Goal: Task Accomplishment & Management: Use online tool/utility

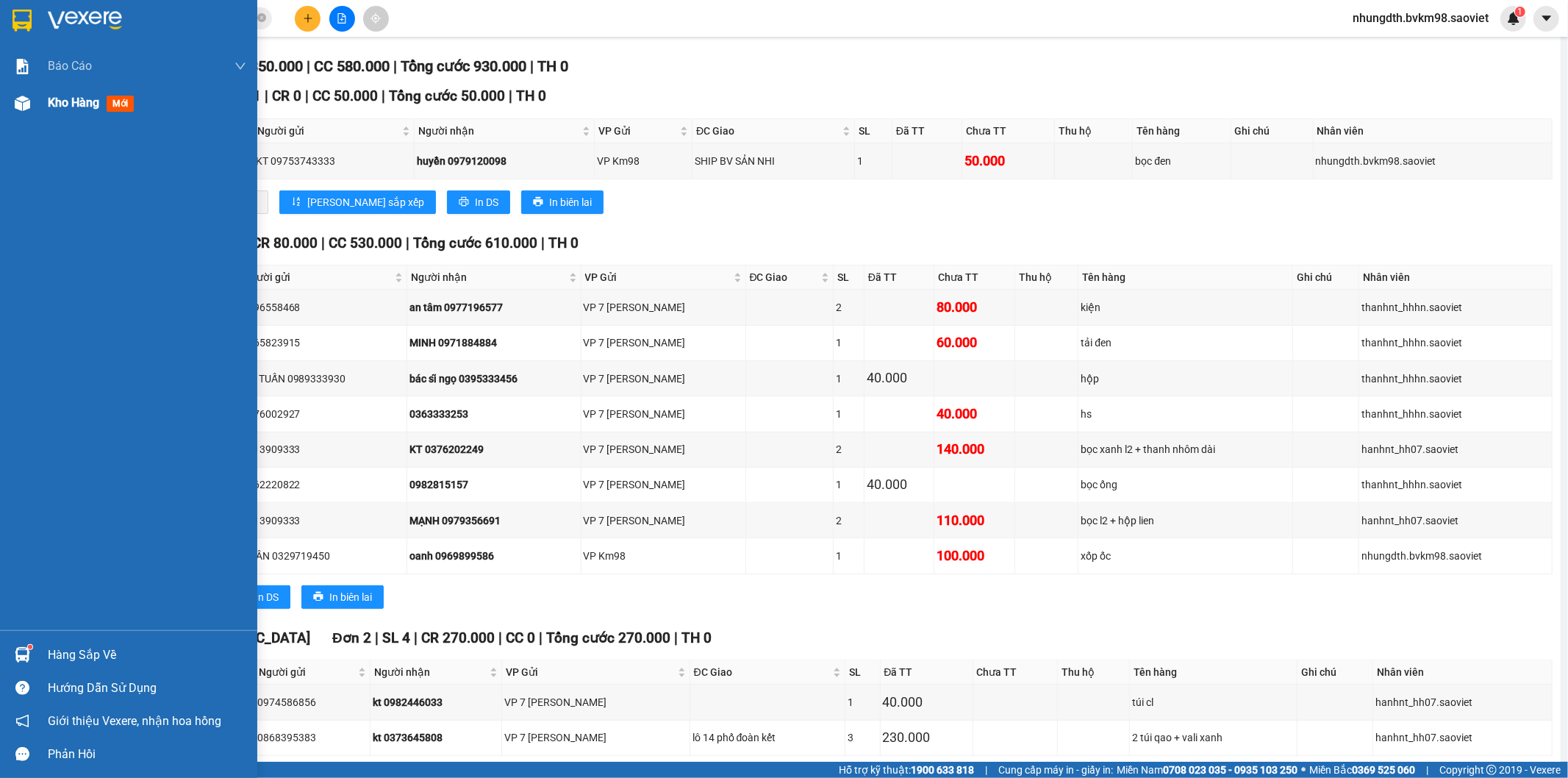
click at [36, 118] on div "Kho hàng mới" at bounding box center [128, 102] width 257 height 36
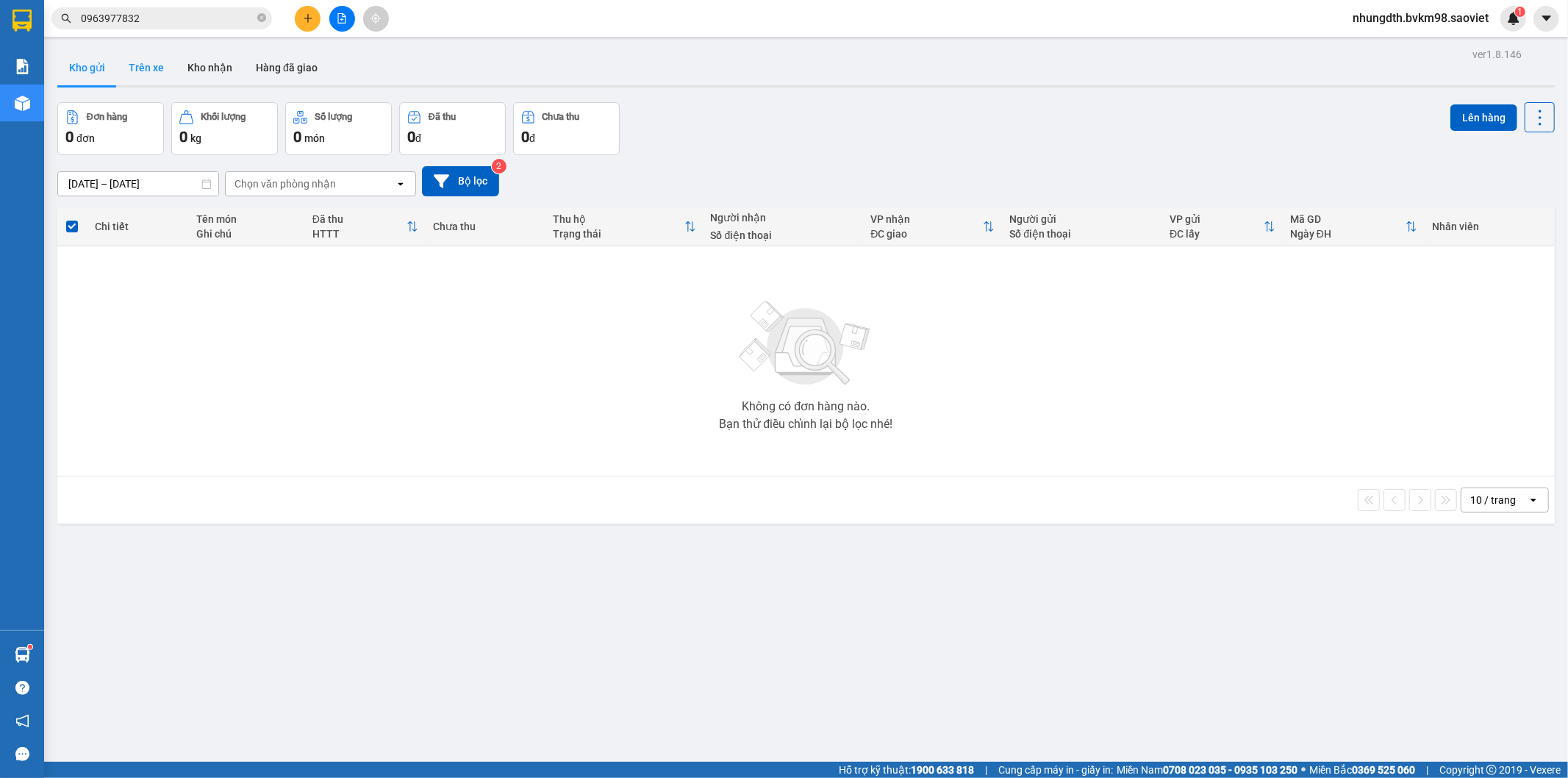
click at [136, 64] on button "Trên xe" at bounding box center [146, 67] width 59 height 36
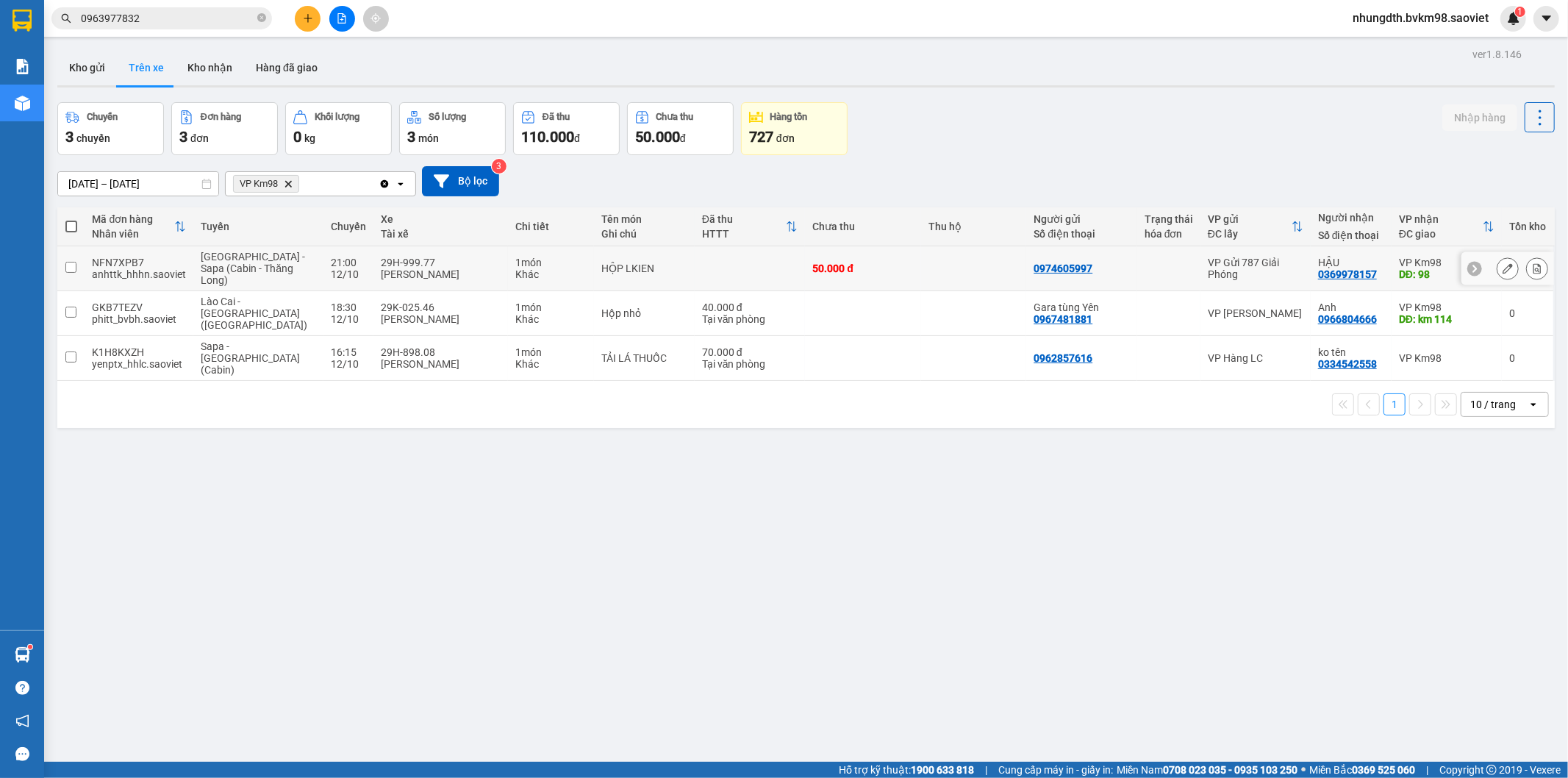
click at [381, 274] on div "[PERSON_NAME]" at bounding box center [441, 274] width 120 height 12
checkbox input "true"
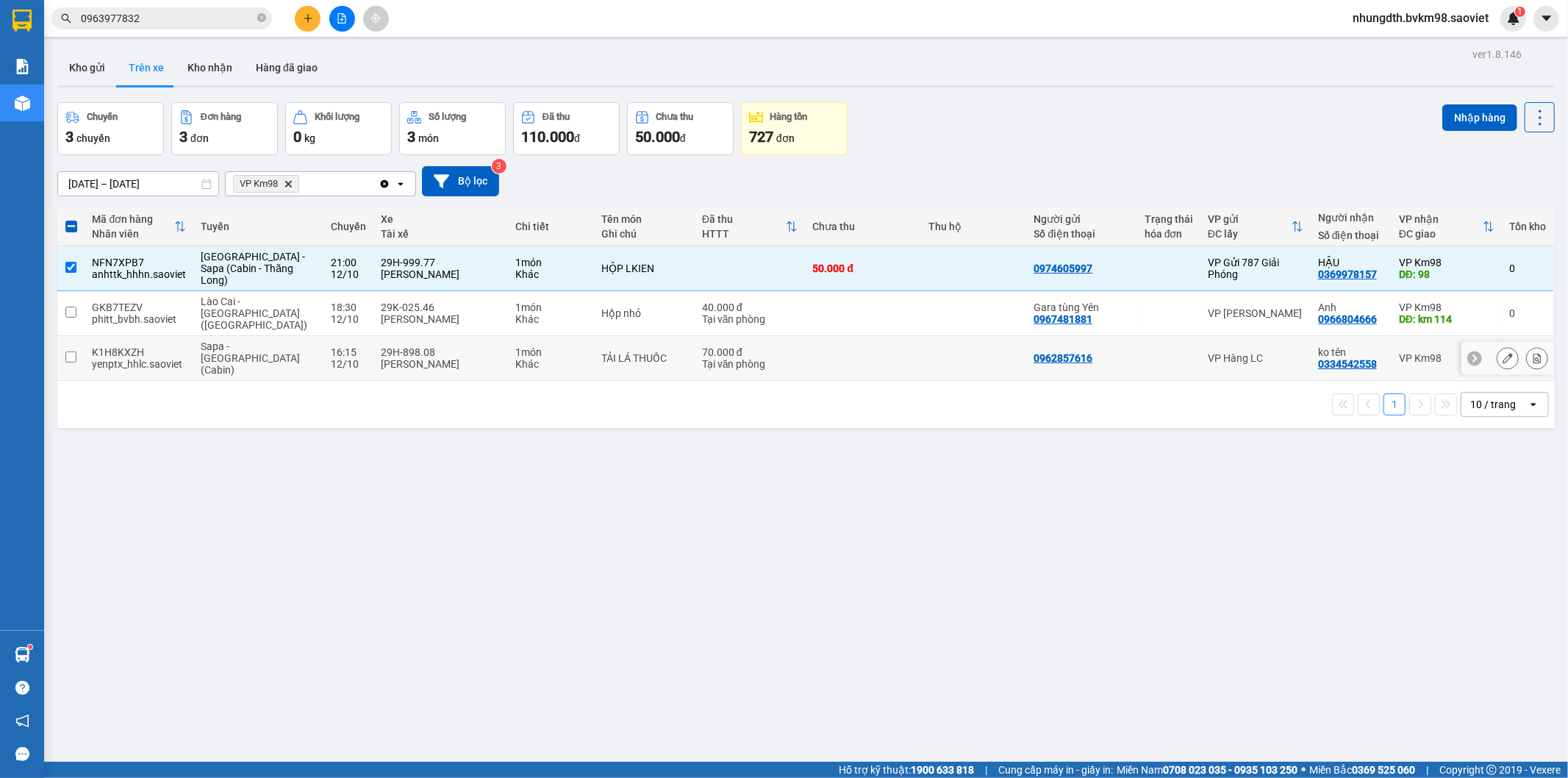
click at [390, 347] on div "29H-898.08" at bounding box center [441, 353] width 120 height 12
checkbox input "true"
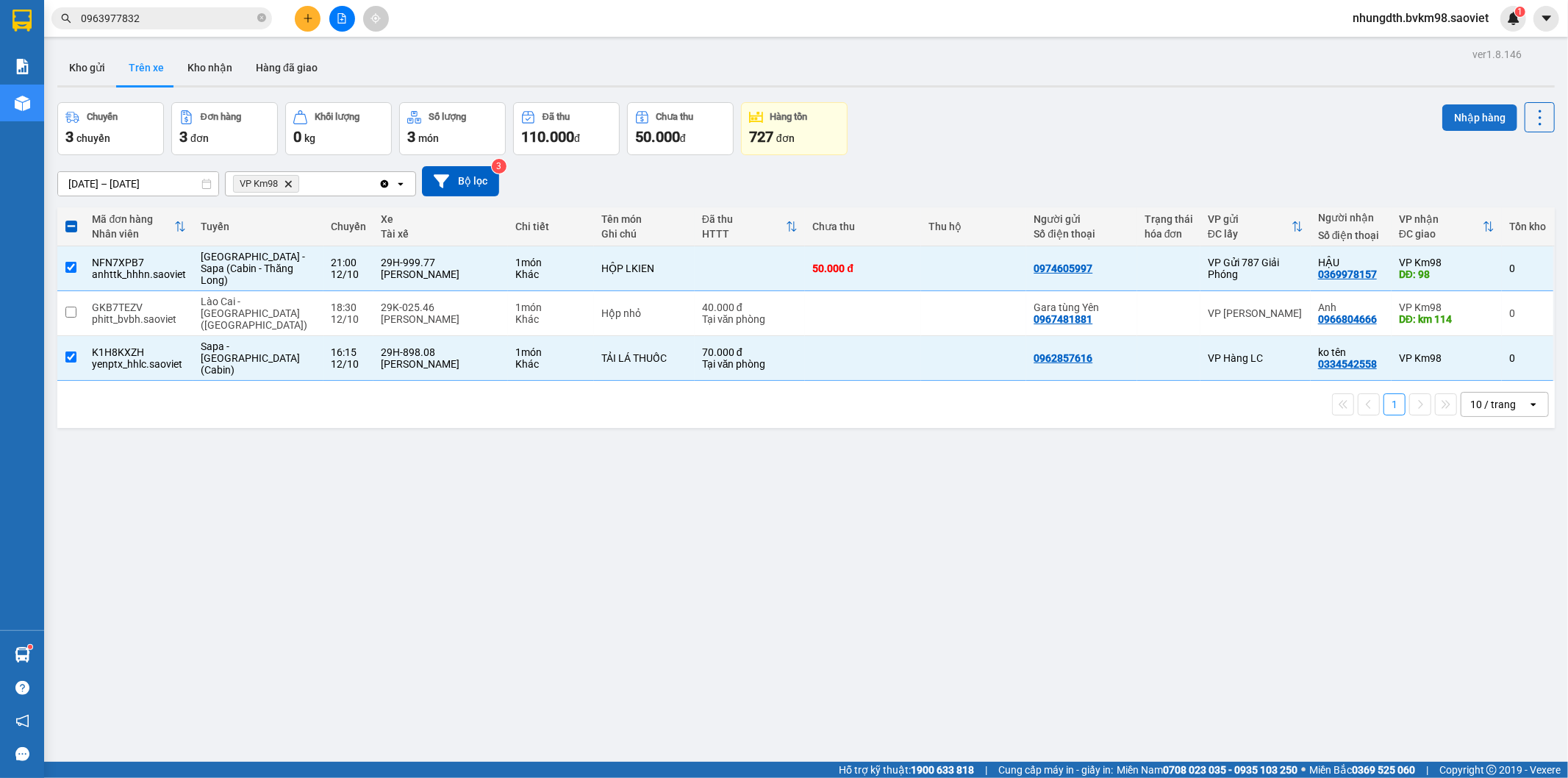
click at [1453, 111] on button "Nhập hàng" at bounding box center [1479, 118] width 75 height 27
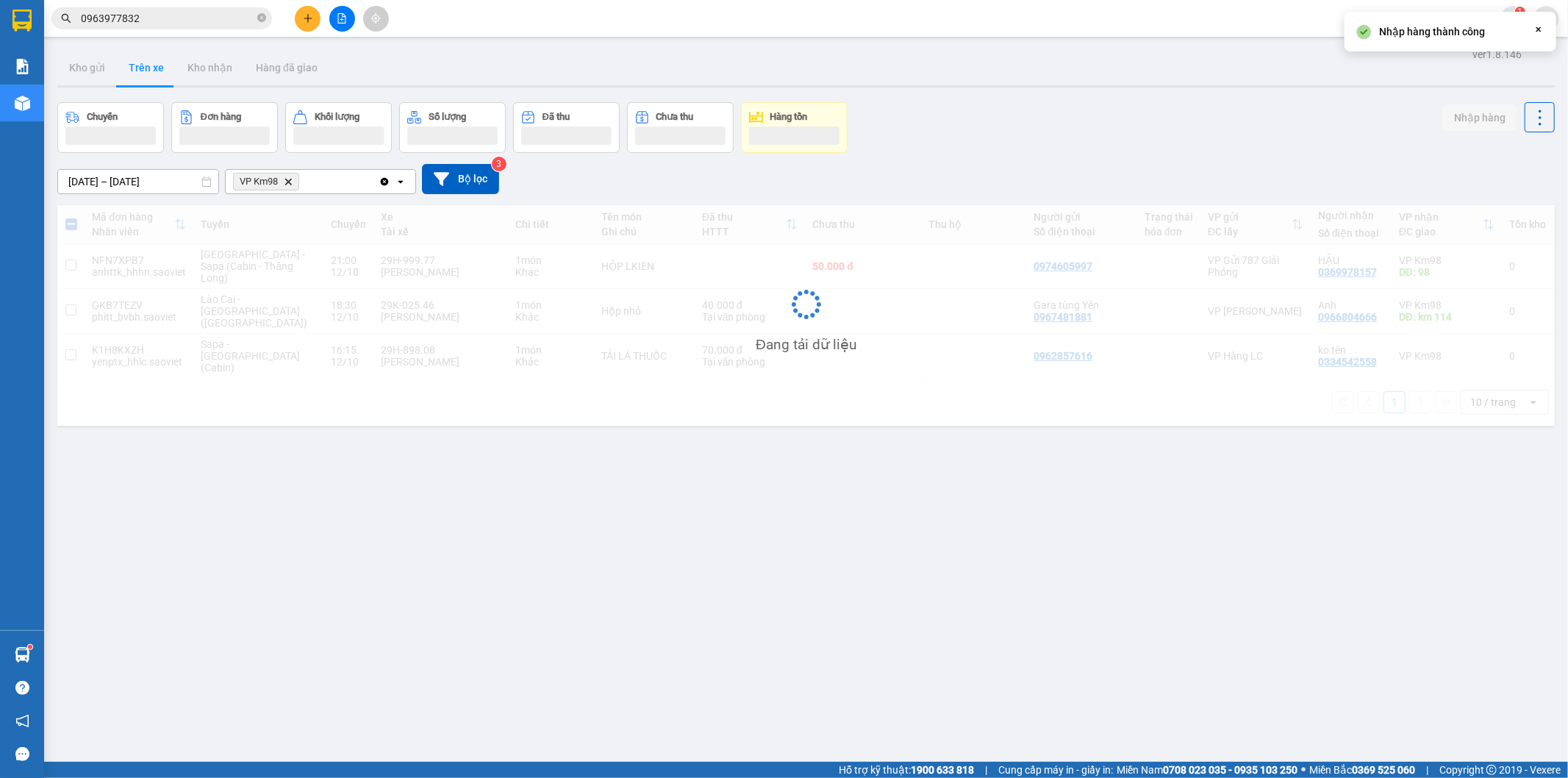
checkbox input "false"
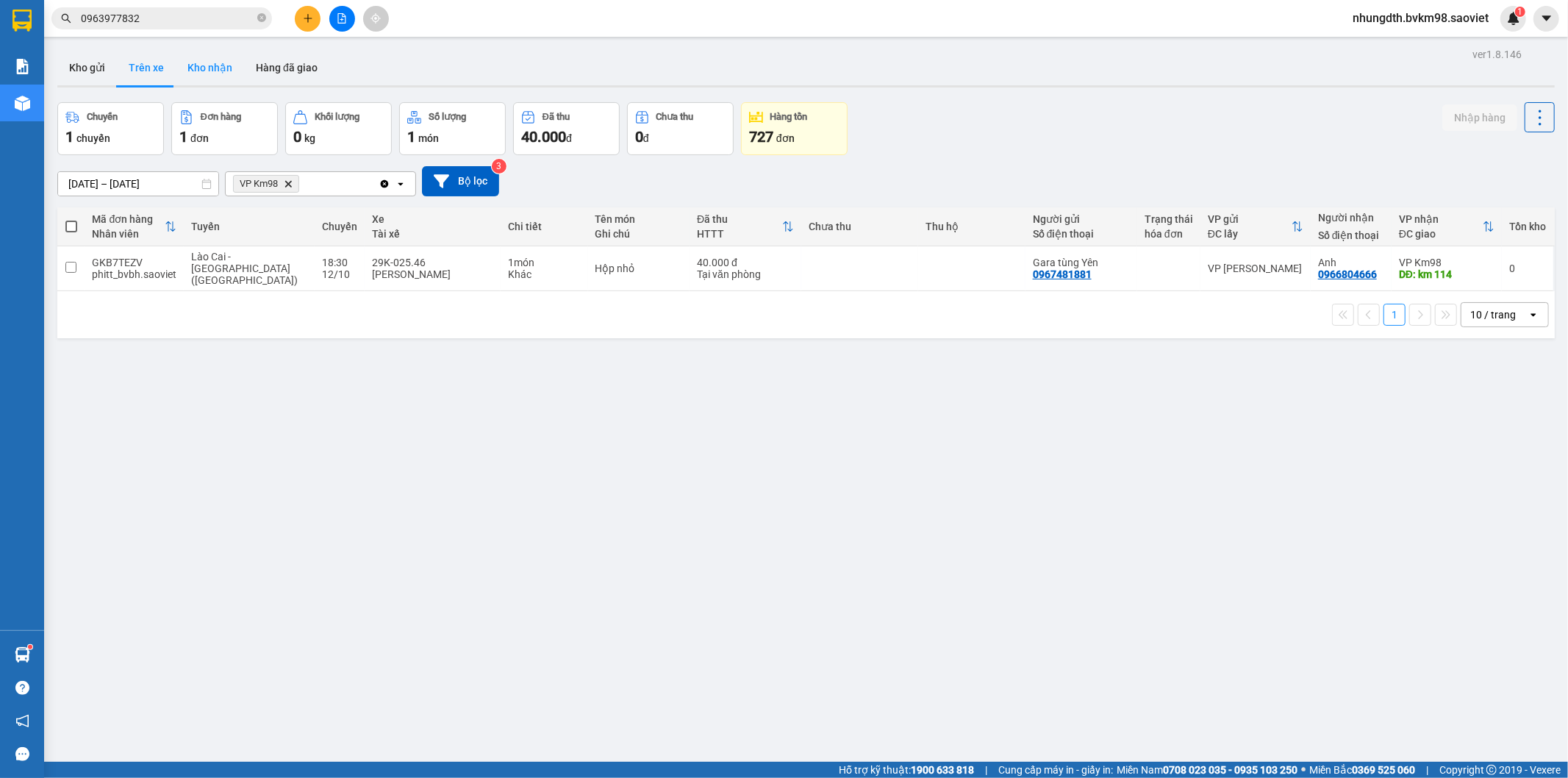
click at [202, 70] on button "Kho nhận" at bounding box center [210, 67] width 68 height 36
type input "[DATE] – [DATE]"
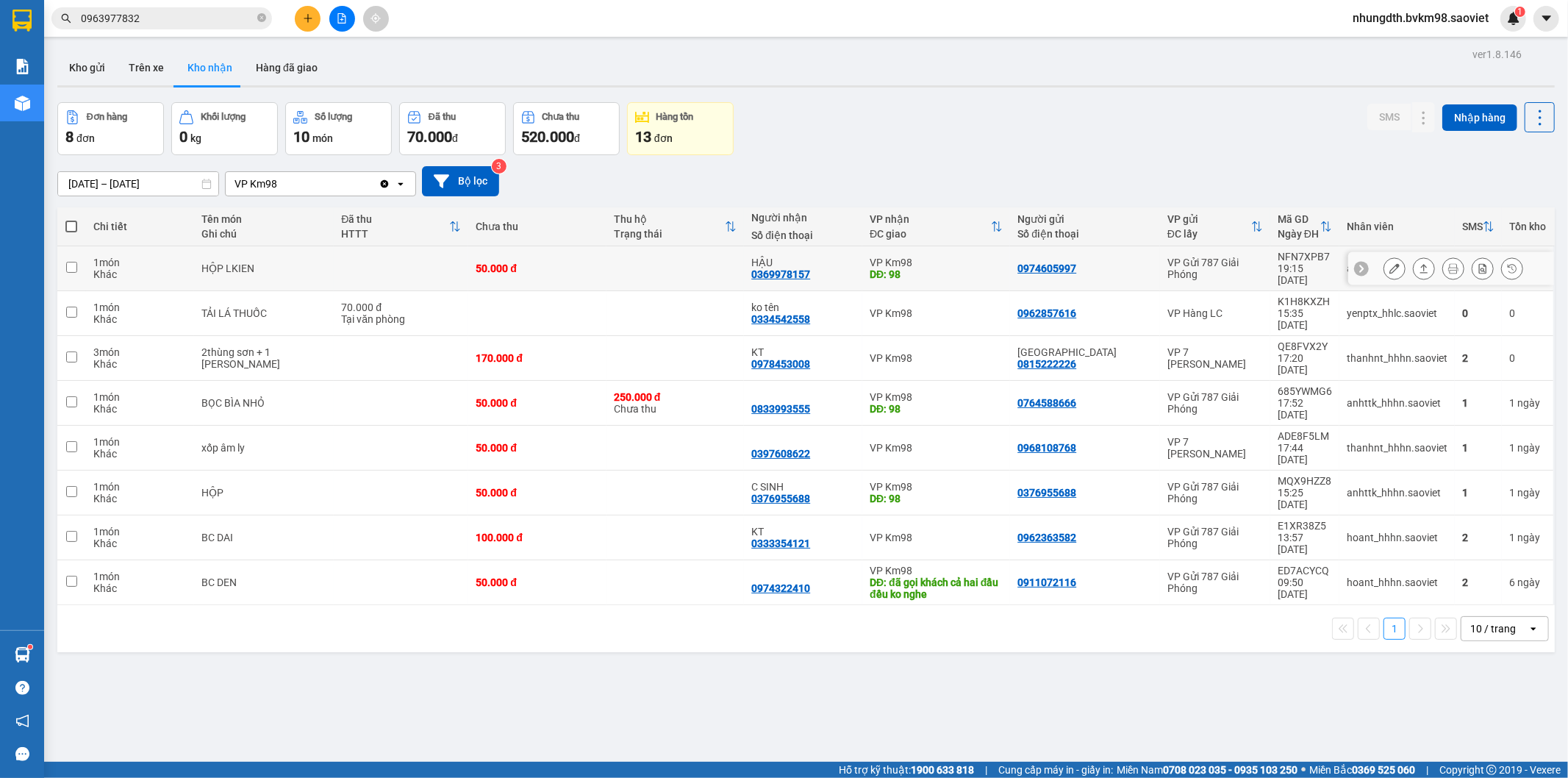
click at [290, 253] on td "HỘP LKIEN" at bounding box center [264, 268] width 140 height 45
checkbox input "true"
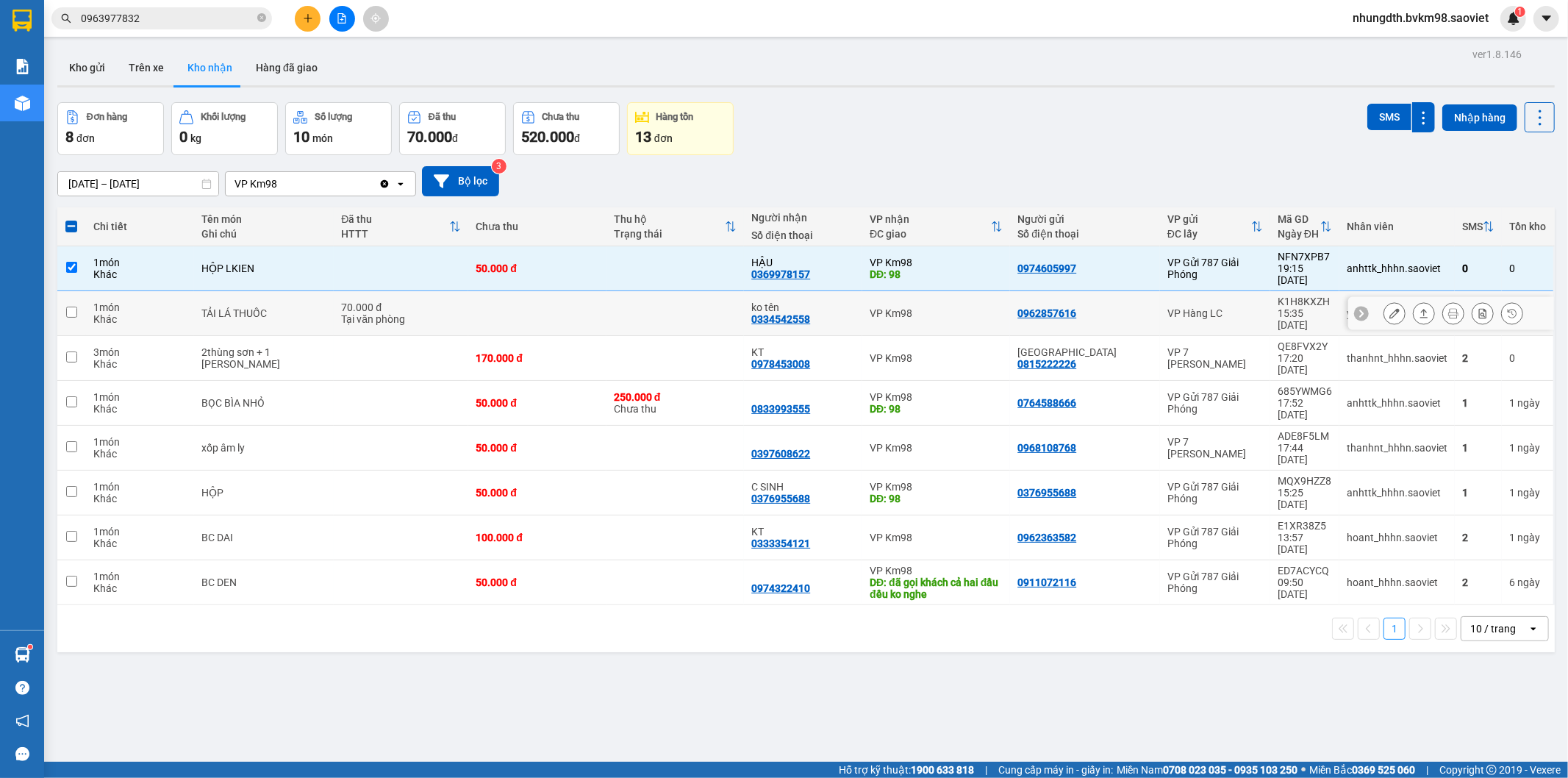
click at [292, 307] on div "TẢI LÁ THUỐC" at bounding box center [265, 313] width 126 height 12
checkbox input "true"
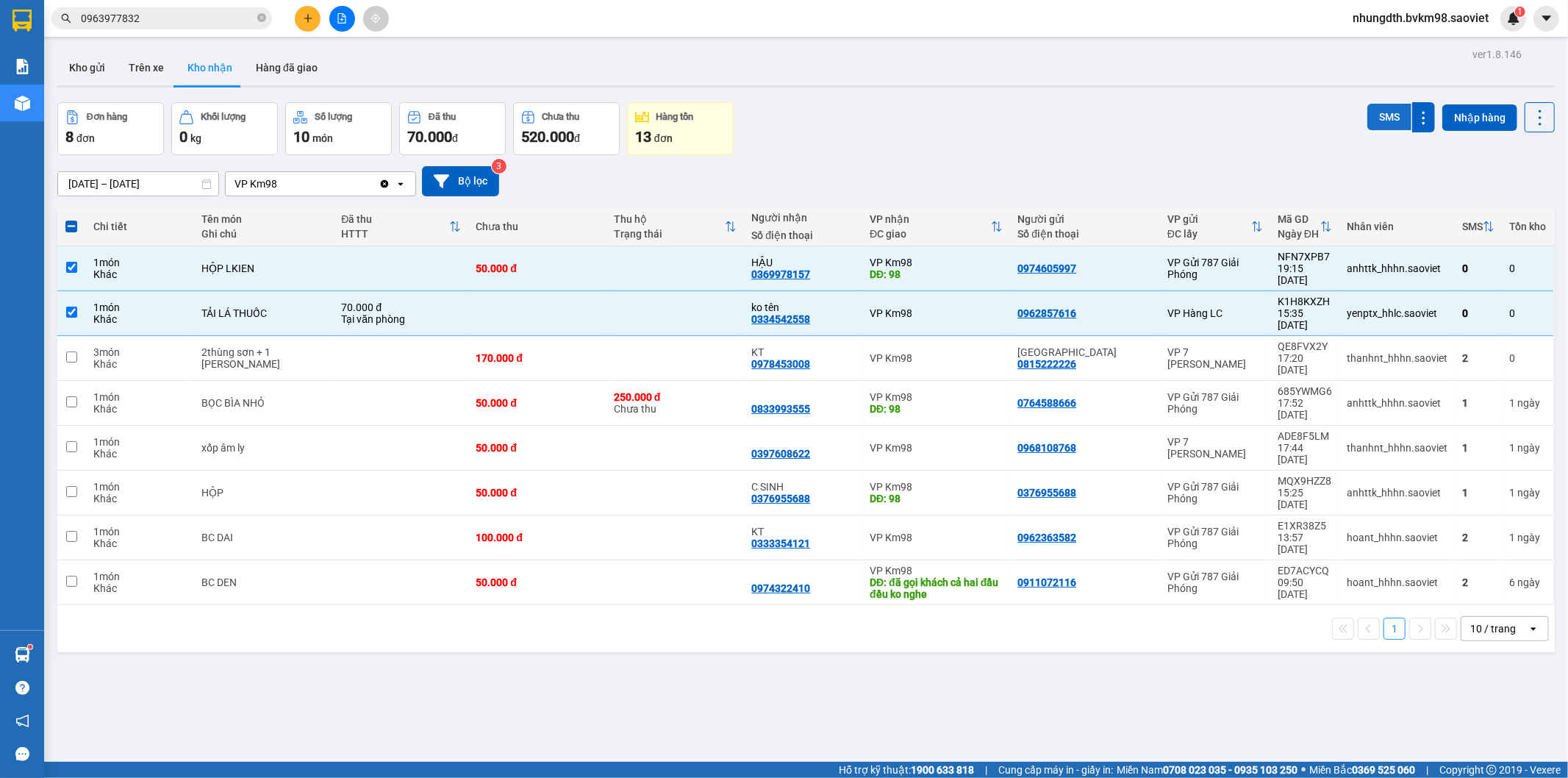
click at [1387, 115] on button "SMS" at bounding box center [1389, 117] width 44 height 27
